Goal: Transaction & Acquisition: Purchase product/service

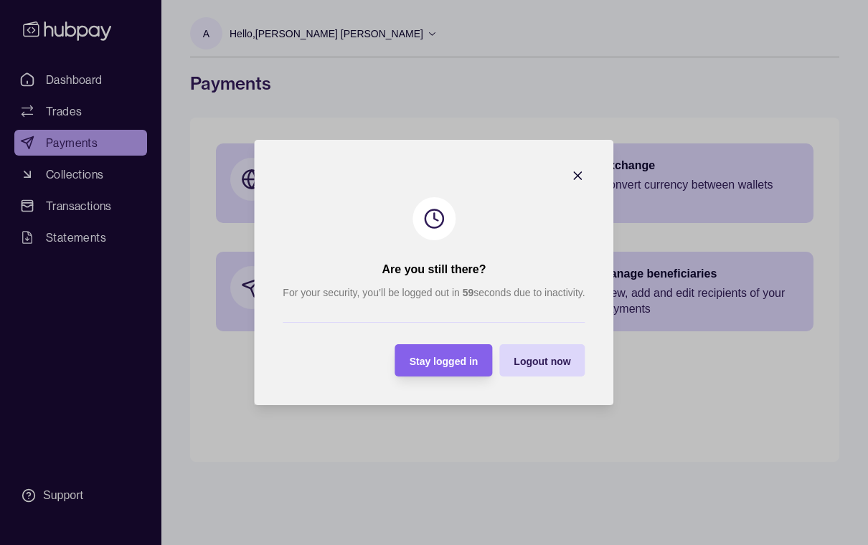
scroll to position [1, 0]
click at [446, 370] on div "Stay logged in" at bounding box center [433, 361] width 90 height 32
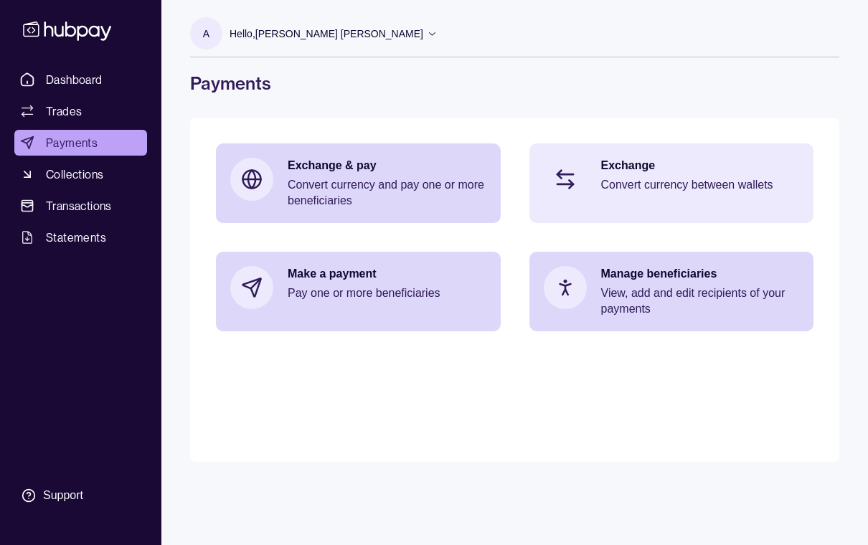
click at [642, 189] on p "Convert currency between wallets" at bounding box center [700, 185] width 199 height 16
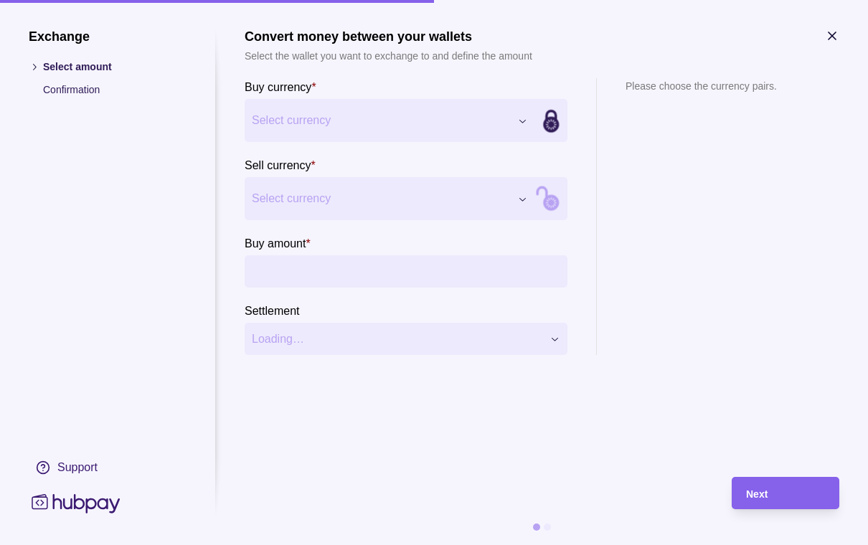
click at [523, 545] on div "Exchange Select amount Confirmation Support Convert money between your wallets …" at bounding box center [434, 545] width 868 height 0
click at [529, 545] on div "Exchange Select amount Confirmation Support Convert money between your wallets …" at bounding box center [434, 545] width 868 height 0
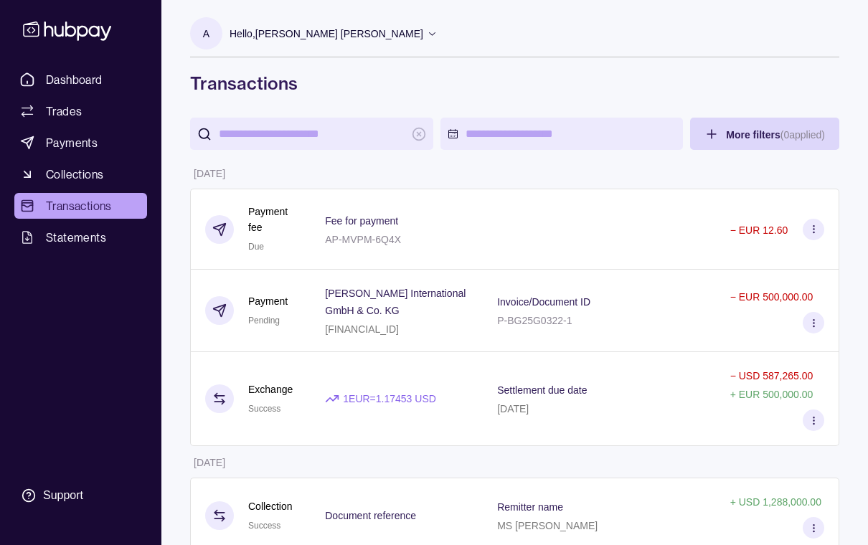
click at [738, 322] on div "− EUR 500,000.00" at bounding box center [777, 311] width 123 height 83
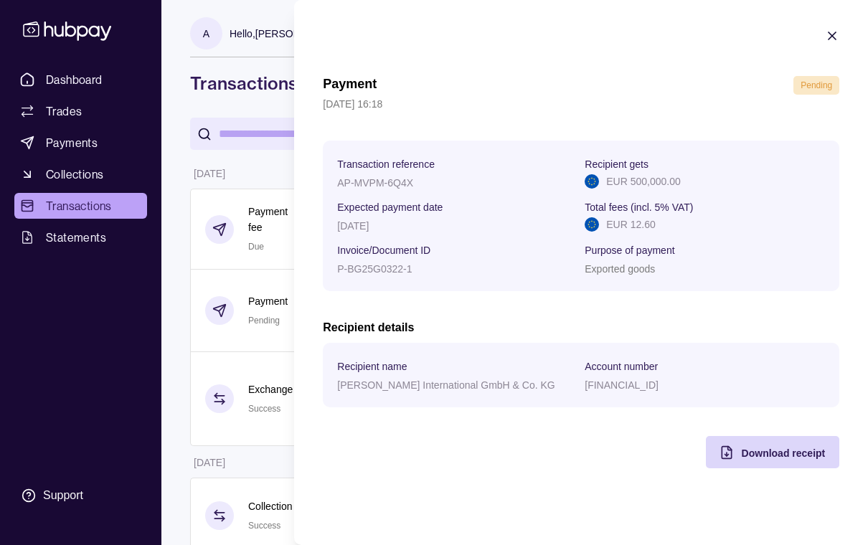
click at [830, 34] on icon "button" at bounding box center [832, 35] width 7 height 7
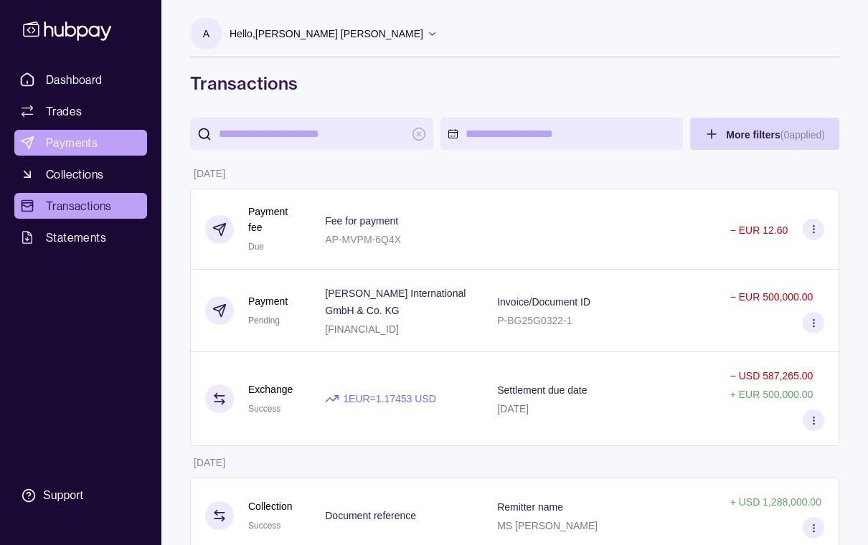
click at [92, 145] on span "Payments" at bounding box center [72, 142] width 52 height 17
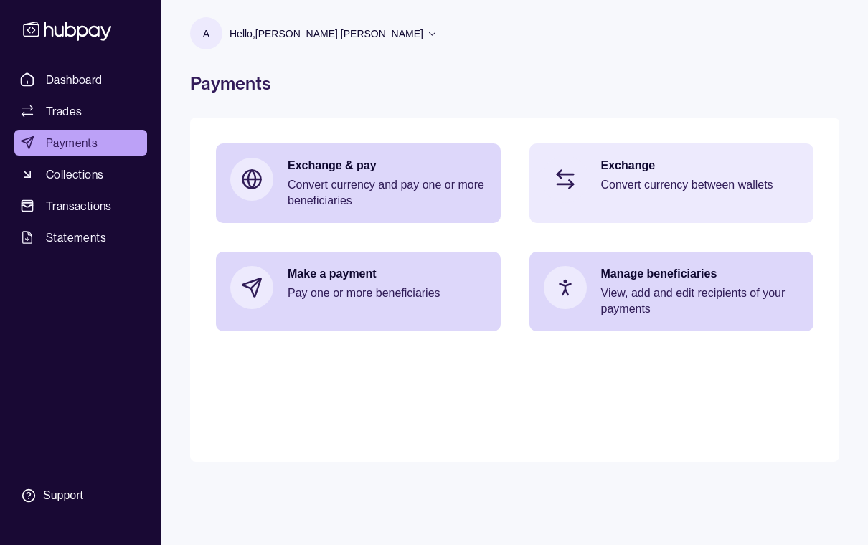
click at [703, 192] on p "Convert currency between wallets" at bounding box center [700, 185] width 199 height 16
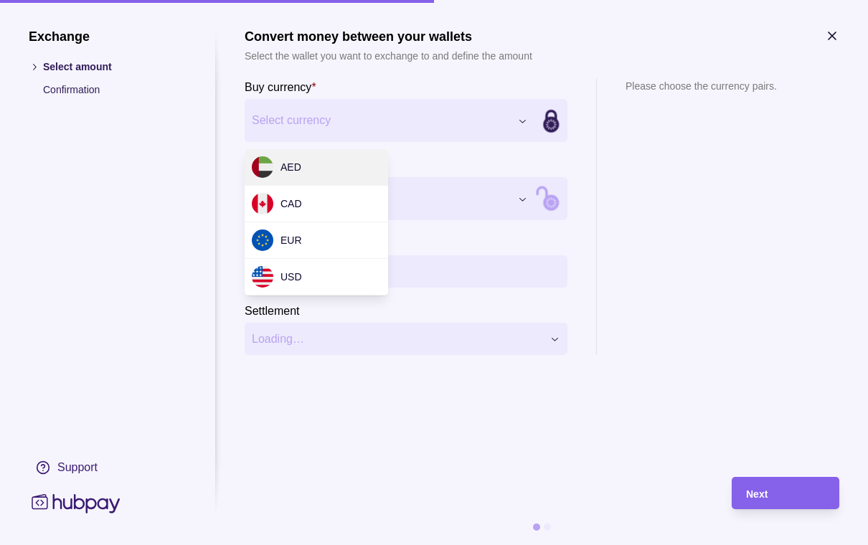
click at [522, 545] on div "Exchange Select amount Confirmation Support Convert money between your wallets …" at bounding box center [434, 545] width 868 height 0
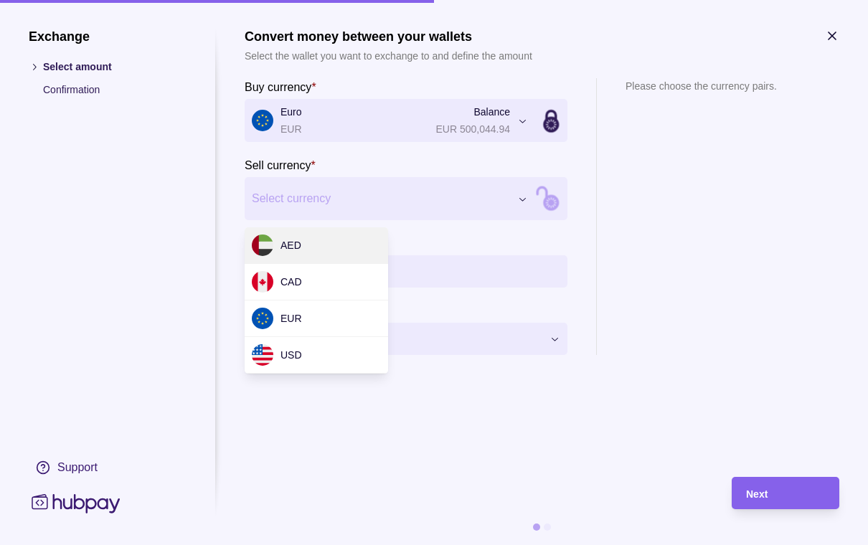
click at [418, 545] on div "Exchange Select amount Confirmation Support Convert money between your wallets …" at bounding box center [434, 545] width 868 height 0
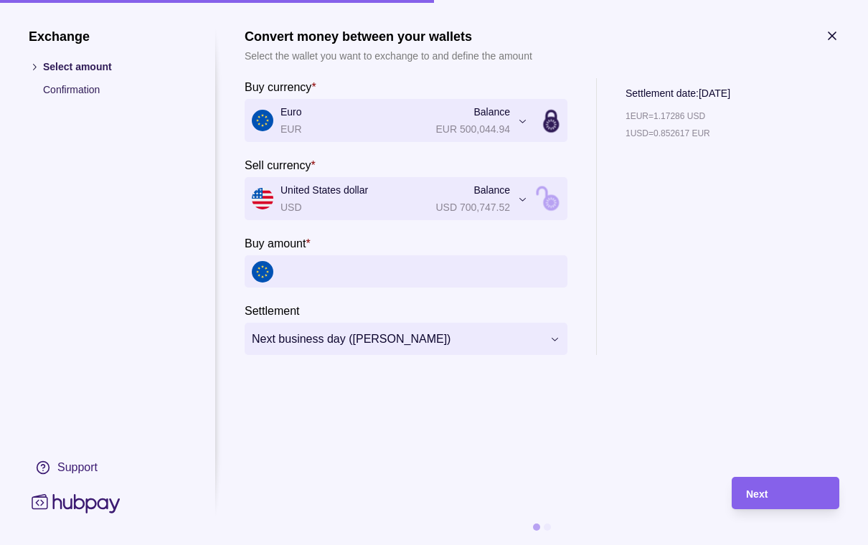
click at [350, 266] on input "Buy amount *" at bounding box center [421, 272] width 280 height 32
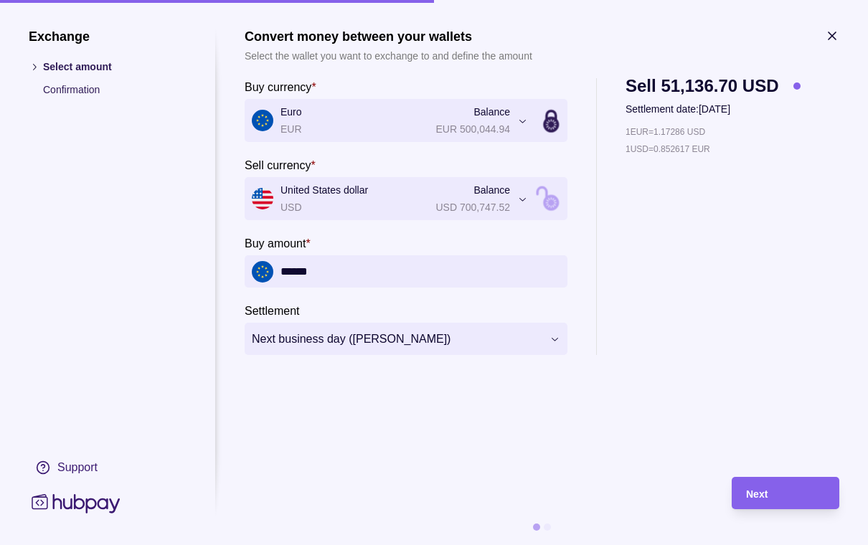
type input "*******"
click at [775, 493] on div "Next" at bounding box center [785, 493] width 79 height 17
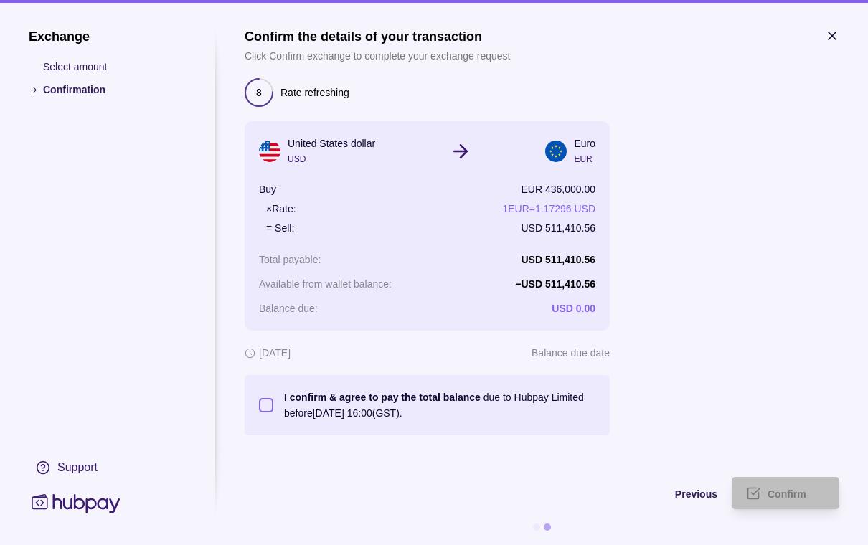
click at [267, 407] on button "I confirm & agree to pay the total balance due to Hubpay Limited before [DATE] …" at bounding box center [266, 405] width 14 height 14
click at [795, 498] on span "Confirm" at bounding box center [787, 494] width 39 height 11
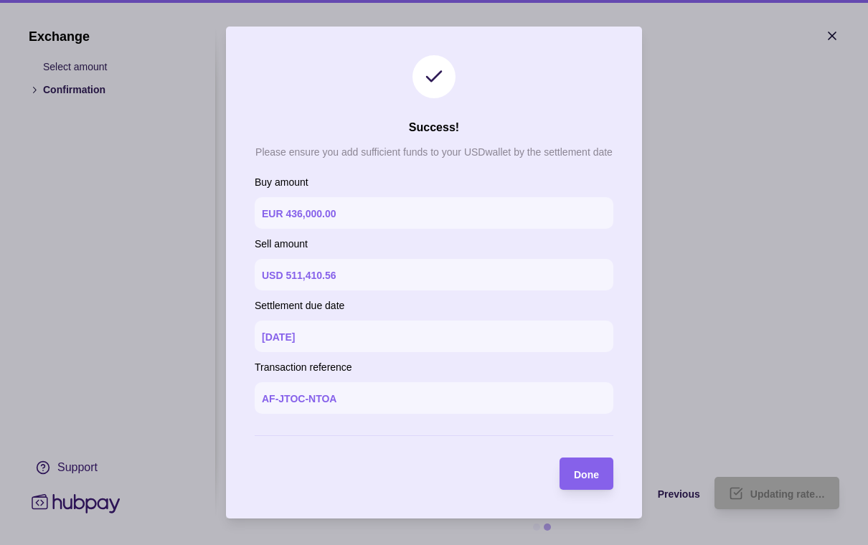
click at [596, 482] on div "Done" at bounding box center [586, 474] width 25 height 17
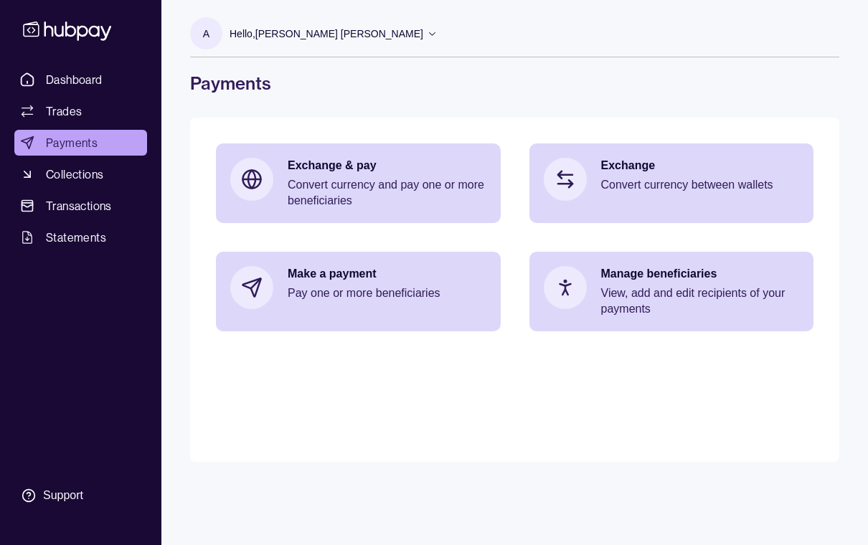
click at [427, 36] on icon at bounding box center [432, 33] width 11 height 11
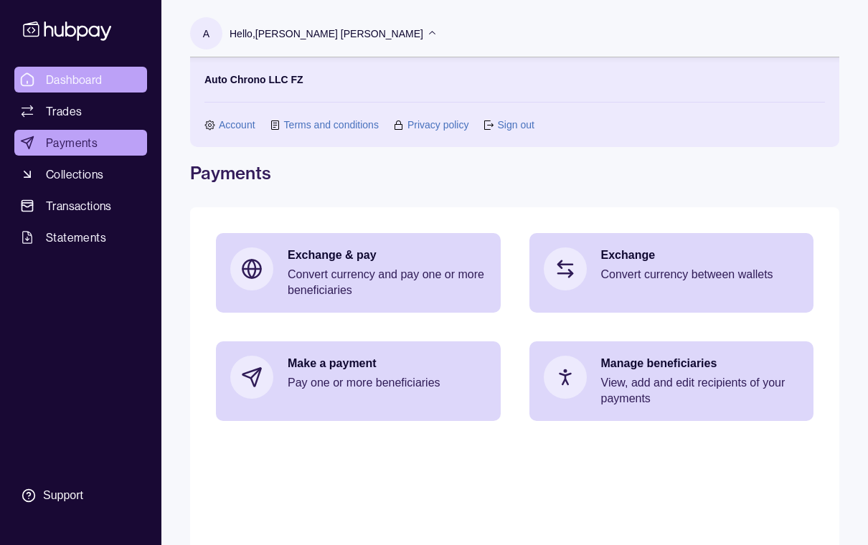
click at [59, 82] on span "Dashboard" at bounding box center [74, 79] width 57 height 17
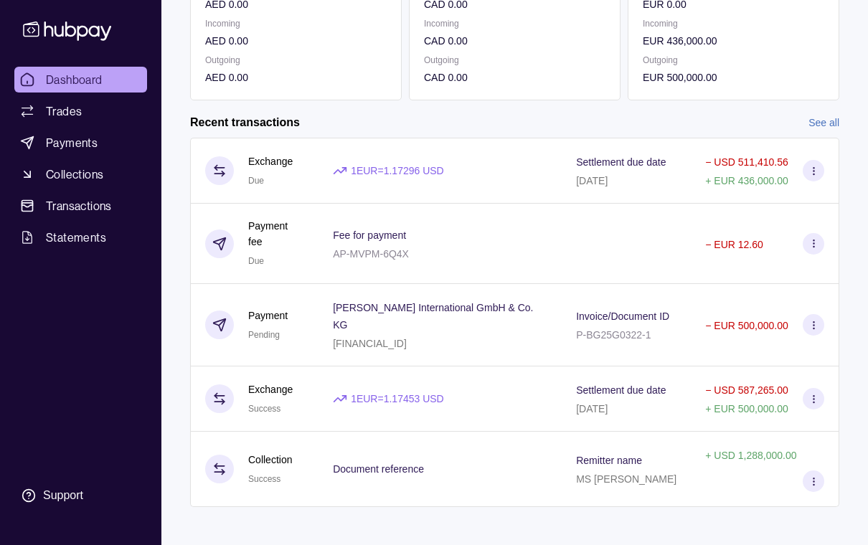
scroll to position [279, 0]
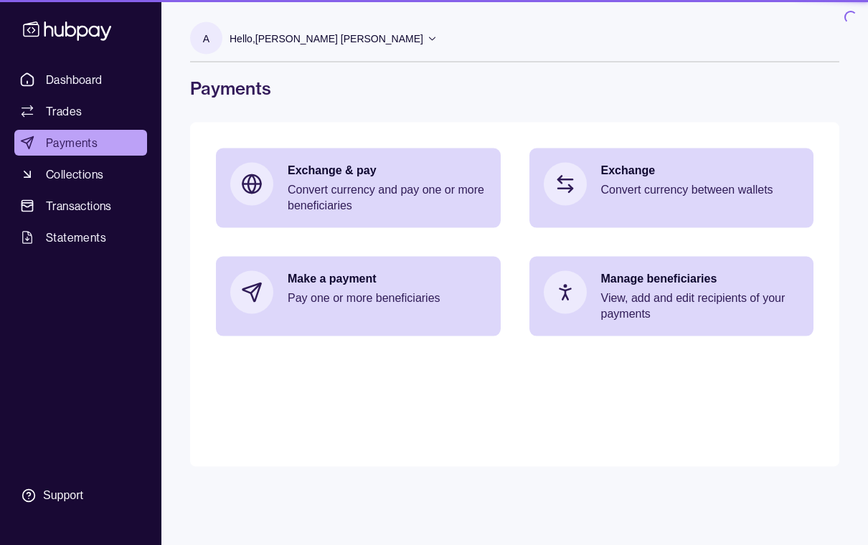
click at [456, 539] on div "A Hello, [PERSON_NAME] [PERSON_NAME] Auto Chrono LLC FZ Account Terms and condi…" at bounding box center [514, 277] width 707 height 545
